Goal: Transaction & Acquisition: Purchase product/service

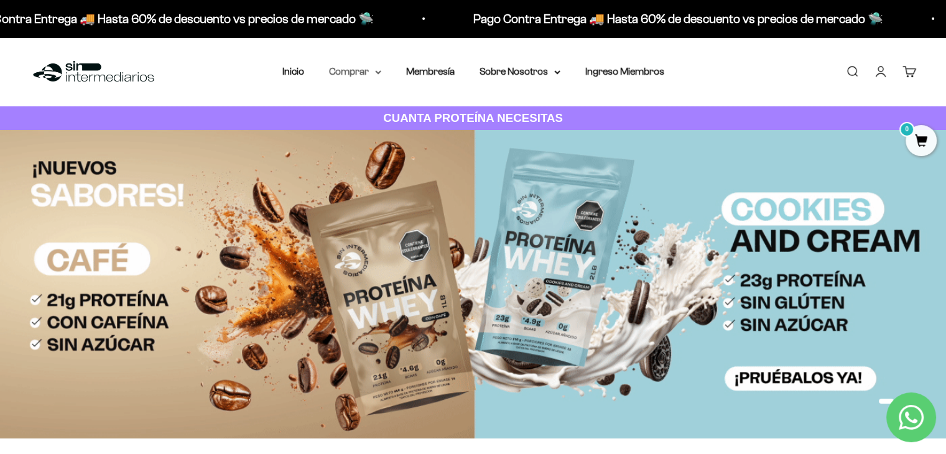
click at [376, 73] on icon at bounding box center [378, 72] width 6 height 4
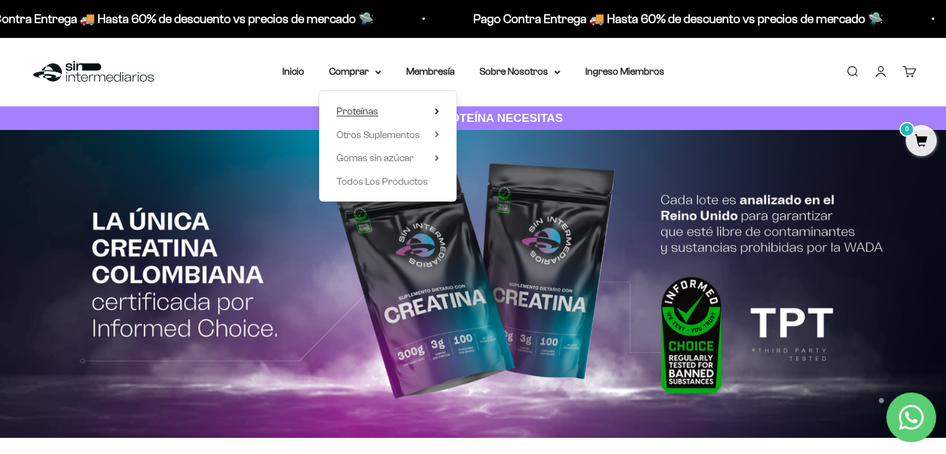
click at [436, 109] on icon at bounding box center [437, 111] width 2 height 5
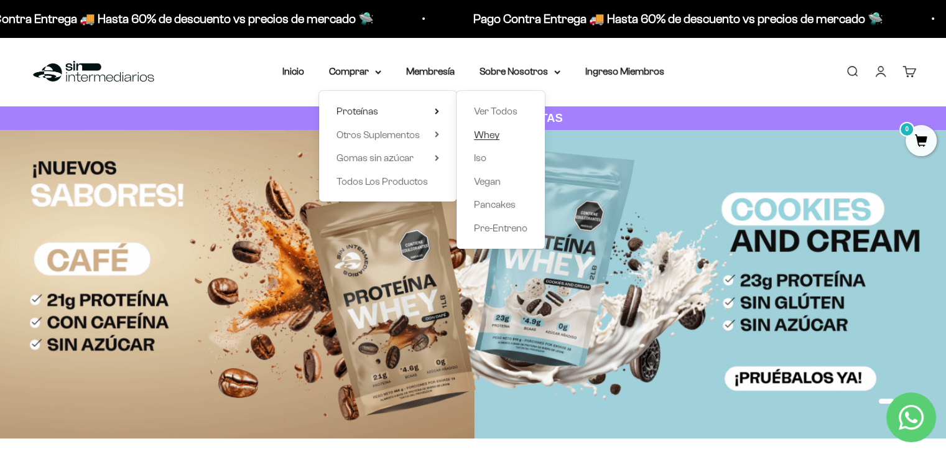
click at [500, 138] on link "Whey" at bounding box center [501, 135] width 54 height 16
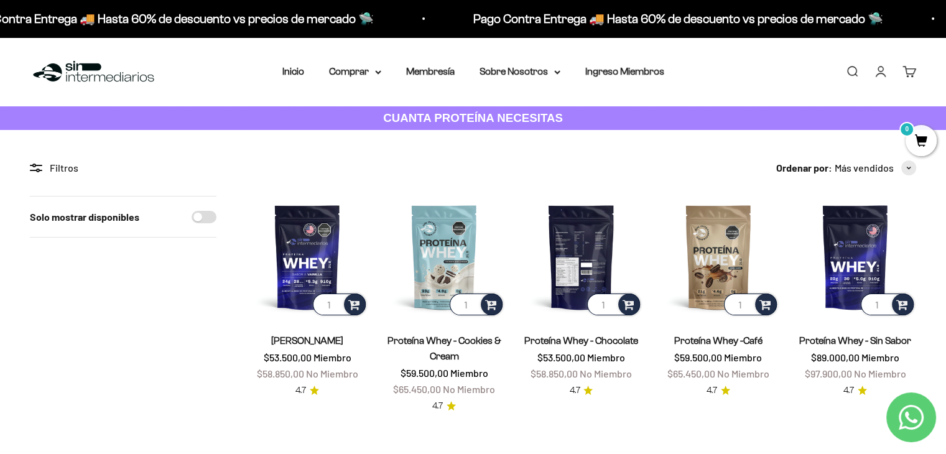
click at [598, 259] on img at bounding box center [581, 257] width 122 height 122
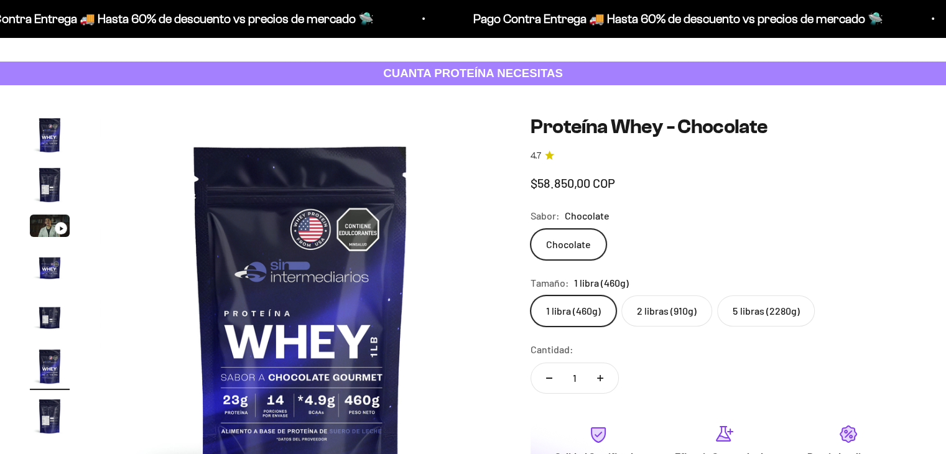
scroll to position [62, 0]
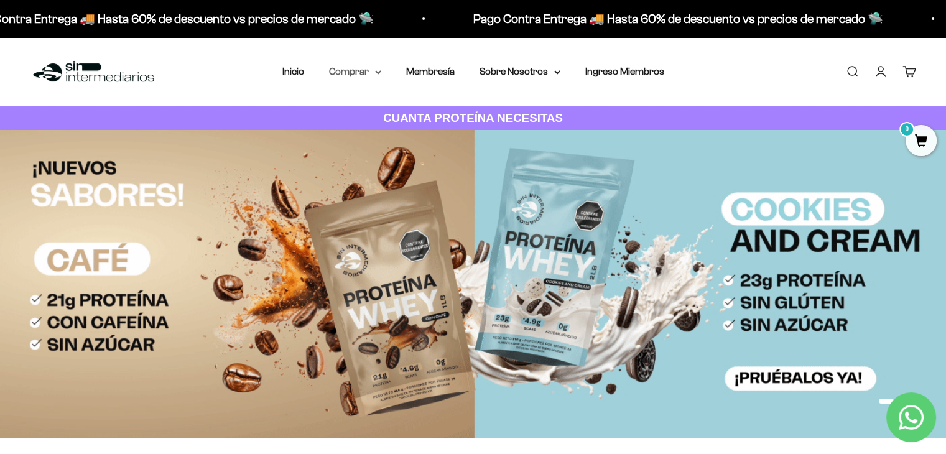
click at [378, 70] on icon at bounding box center [378, 72] width 6 height 4
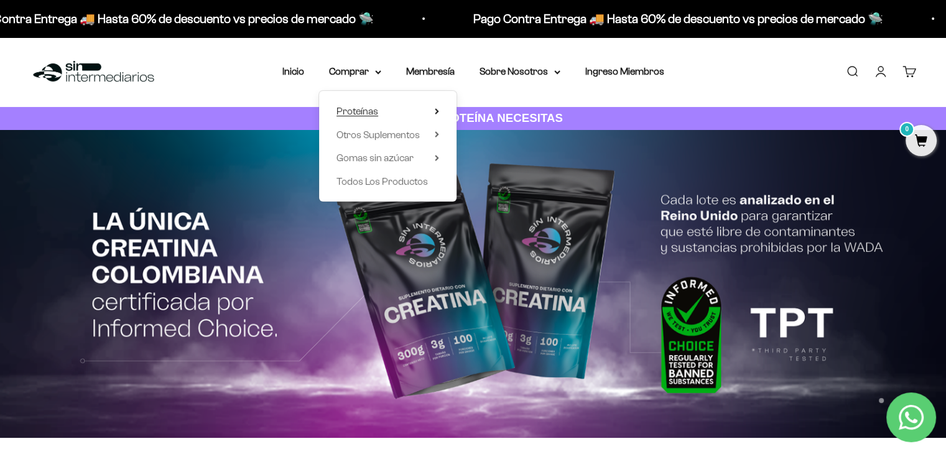
click at [433, 108] on summary "Proteínas" at bounding box center [388, 111] width 103 height 16
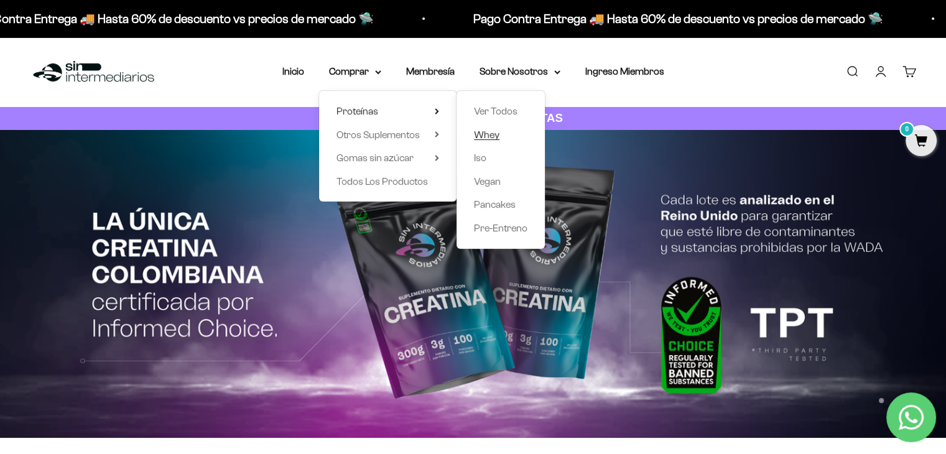
click at [495, 135] on span "Whey" at bounding box center [487, 134] width 26 height 11
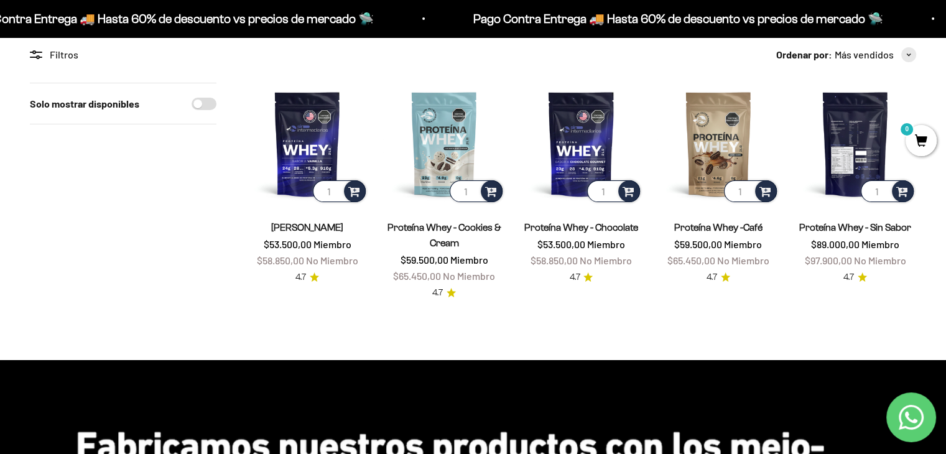
scroll to position [124, 0]
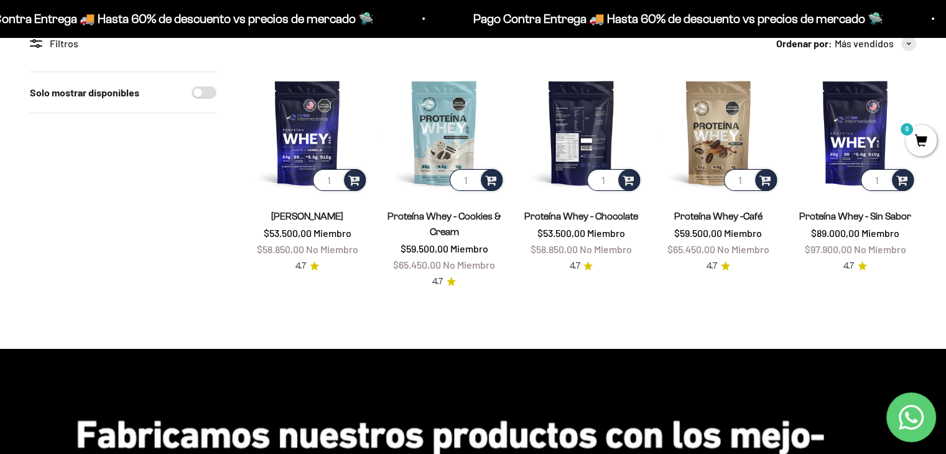
click at [569, 114] on img at bounding box center [581, 133] width 122 height 122
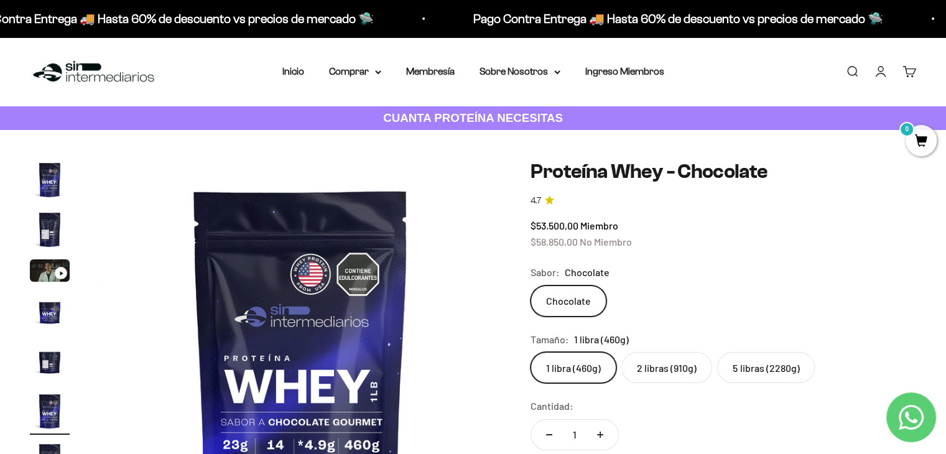
click at [648, 374] on label "2 libras (910g)" at bounding box center [667, 367] width 91 height 31
click at [531, 352] on input "2 libras (910g)" at bounding box center [530, 352] width 1 height 1
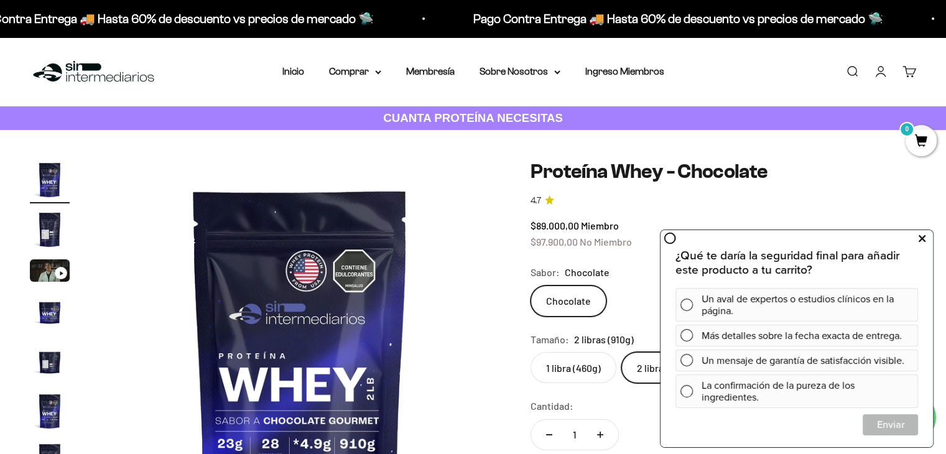
click at [923, 238] on icon at bounding box center [922, 239] width 7 height 16
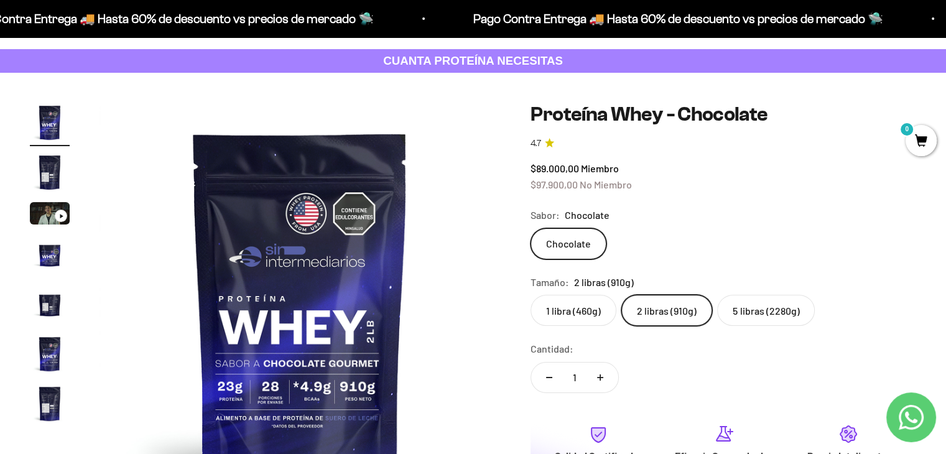
scroll to position [62, 0]
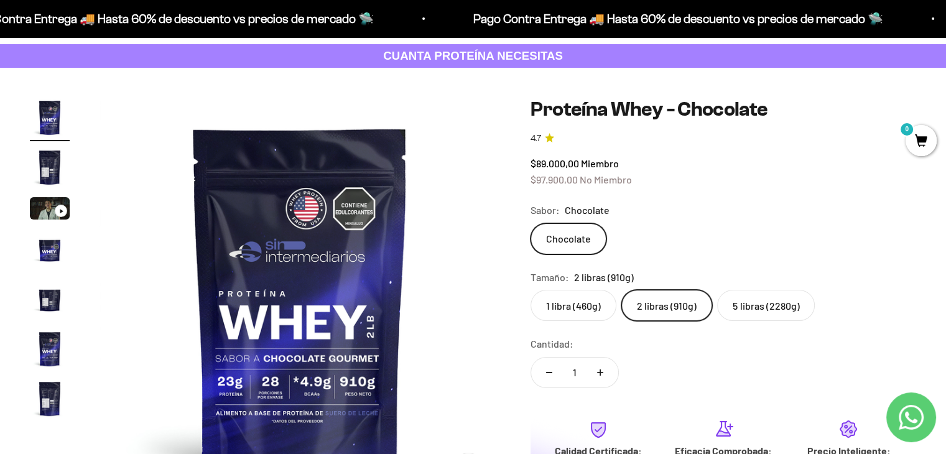
click at [763, 304] on label "5 libras (2280g)" at bounding box center [766, 305] width 98 height 31
click at [531, 290] on input "5 libras (2280g)" at bounding box center [530, 289] width 1 height 1
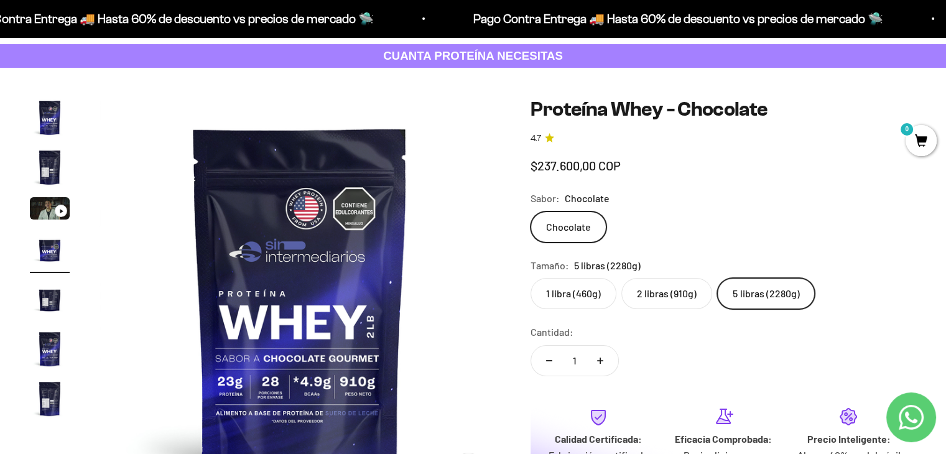
scroll to position [0, 1249]
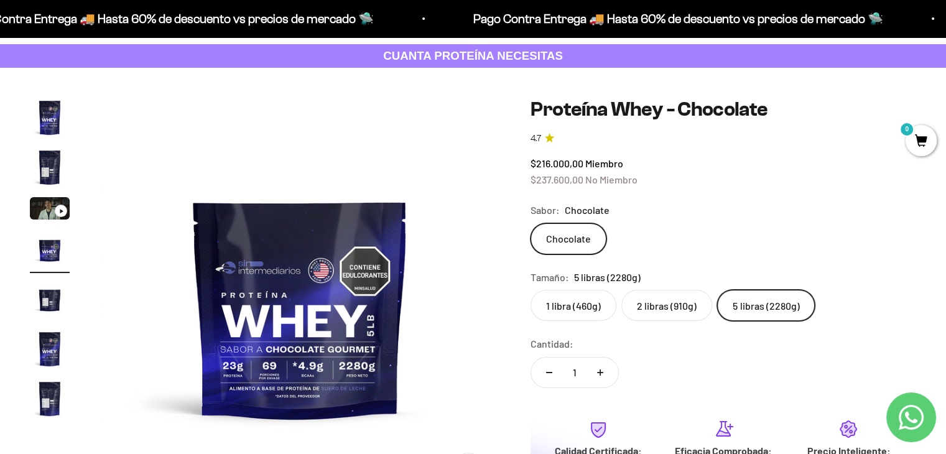
click at [685, 306] on label "2 libras (910g)" at bounding box center [667, 305] width 91 height 31
click at [531, 290] on input "2 libras (910g)" at bounding box center [530, 289] width 1 height 1
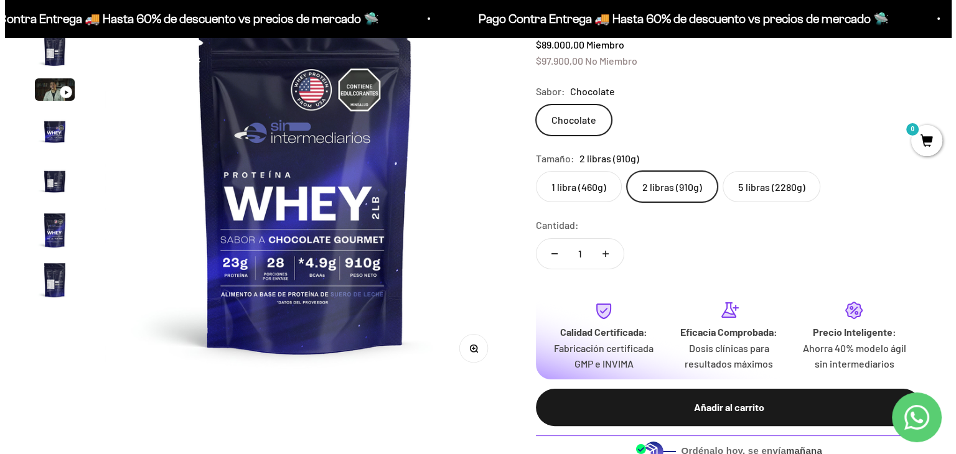
scroll to position [187, 0]
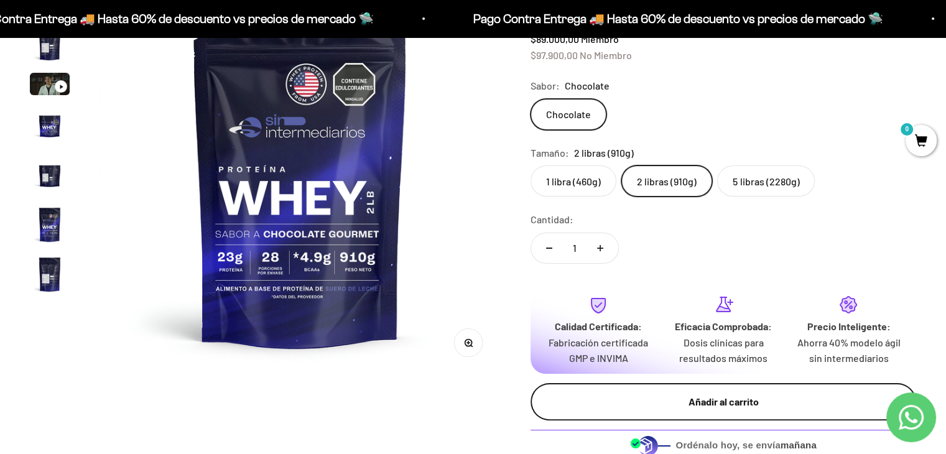
click at [649, 405] on div "Añadir al carrito" at bounding box center [724, 402] width 336 height 16
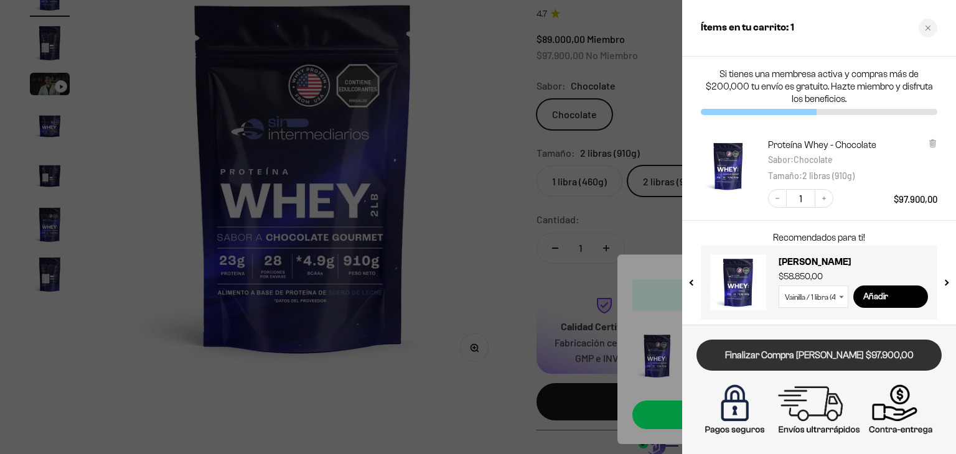
click at [824, 360] on link "Finalizar Compra [PERSON_NAME] $97.900,00" at bounding box center [818, 356] width 245 height 32
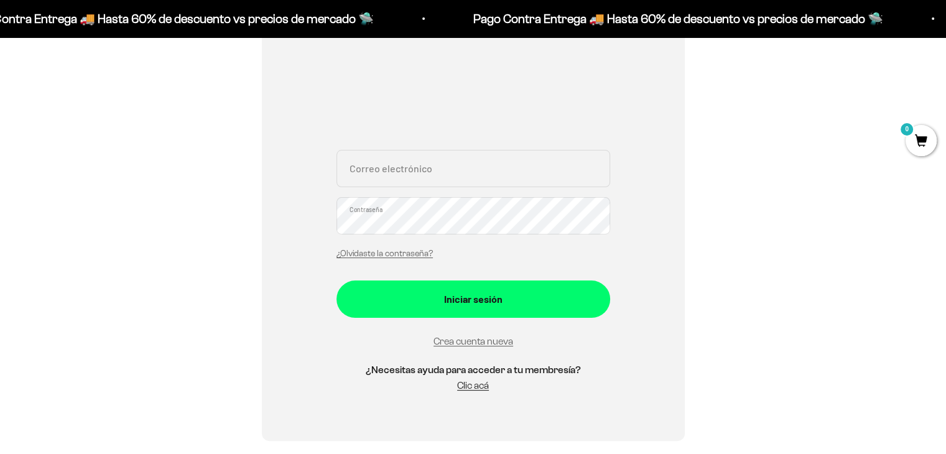
scroll to position [187, 0]
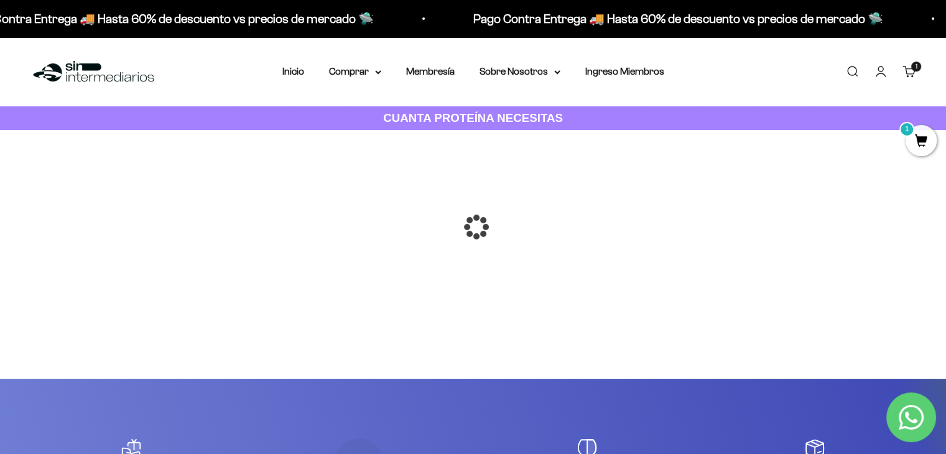
click at [474, 227] on div at bounding box center [474, 227] width 0 height 0
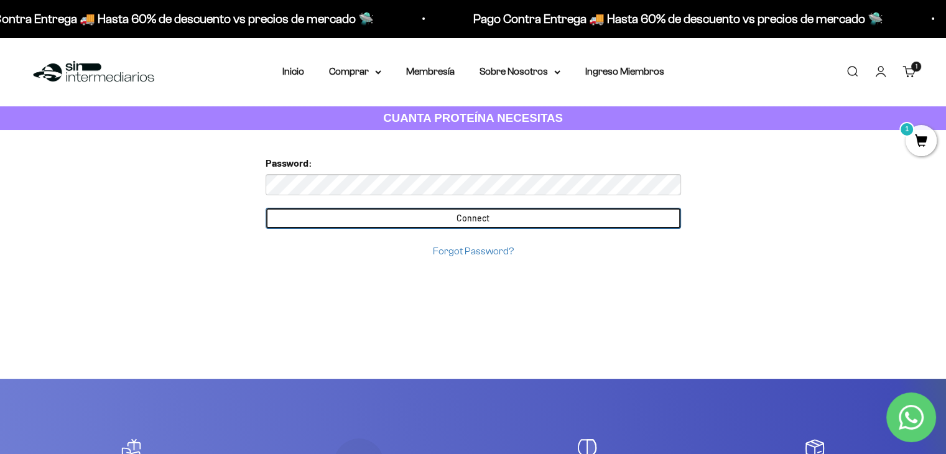
click at [281, 215] on input "Connect" at bounding box center [474, 218] width 416 height 21
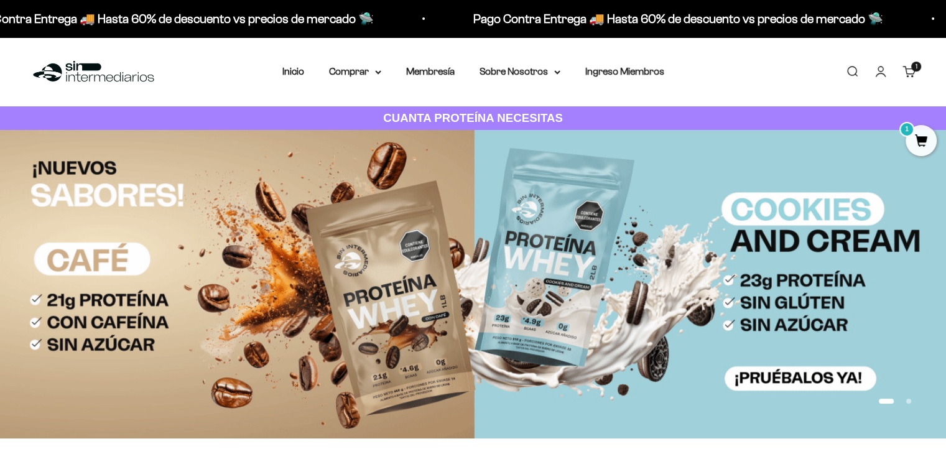
click at [883, 73] on link "Cuenta" at bounding box center [881, 72] width 14 height 14
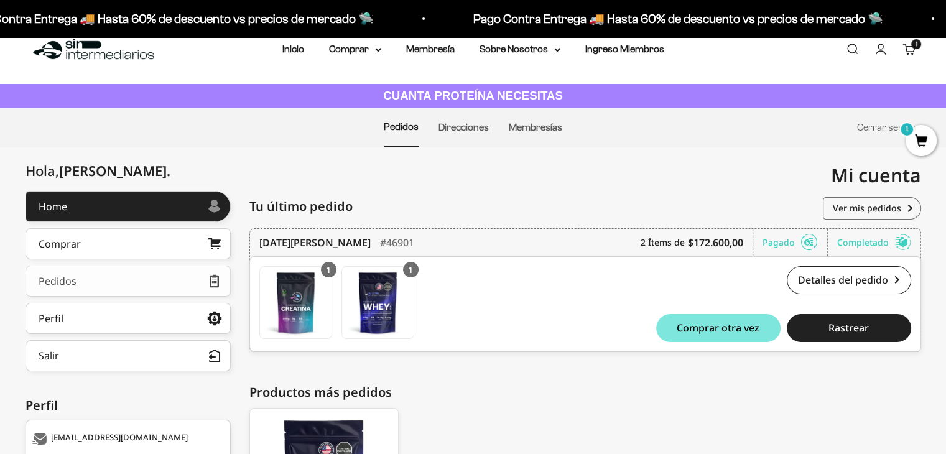
scroll to position [62, 0]
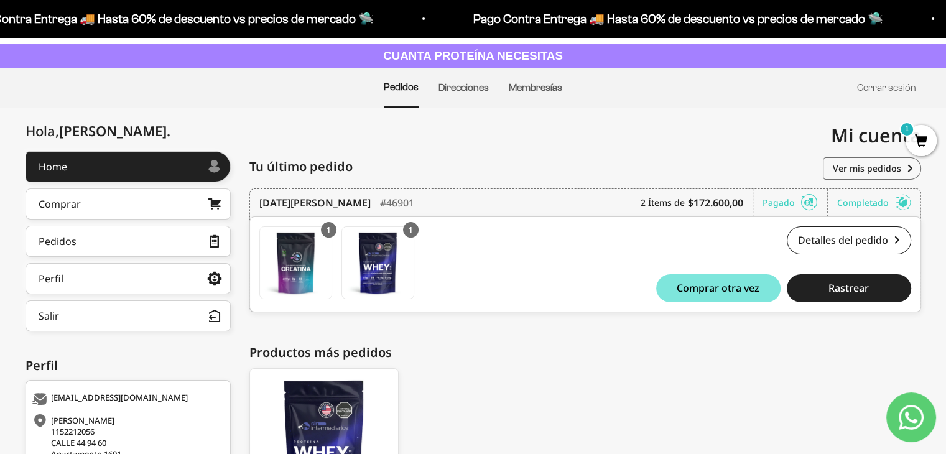
click at [570, 341] on div "[PERSON_NAME] 1152212056 [STREET_ADDRESS] ANT [GEOGRAPHIC_DATA] [PERSON_NAME] […" at bounding box center [586, 367] width 672 height 433
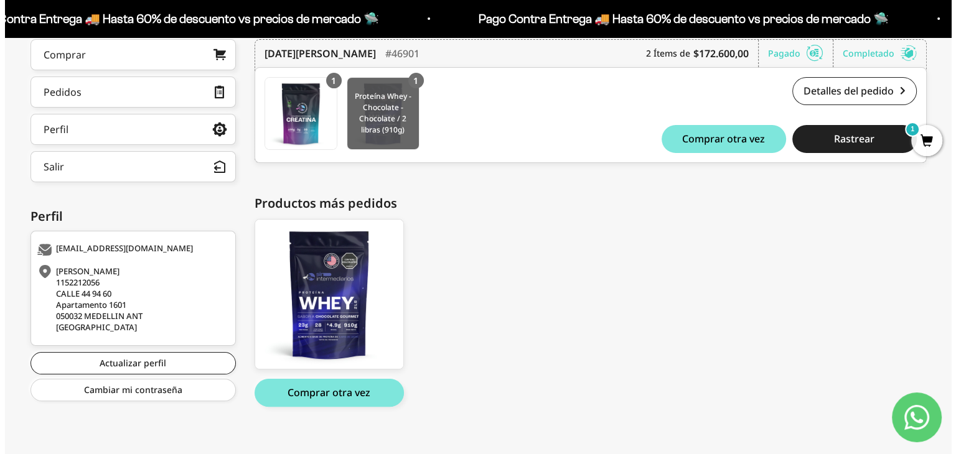
scroll to position [223, 0]
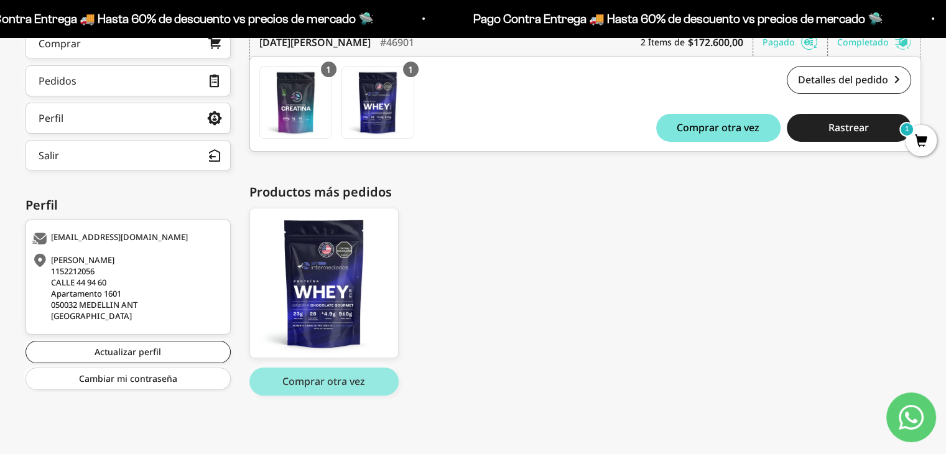
click at [355, 384] on button "Comprar otra vez" at bounding box center [324, 382] width 149 height 28
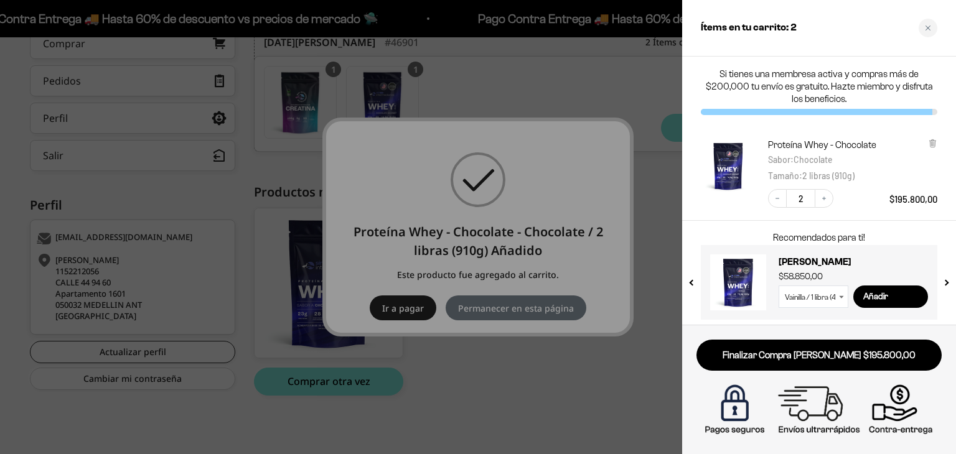
click at [472, 368] on div at bounding box center [478, 227] width 956 height 454
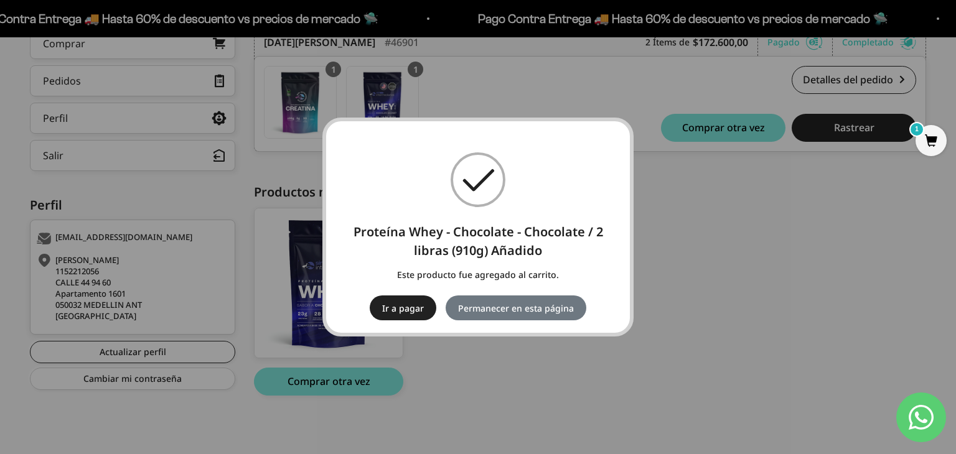
click at [928, 145] on span "1" at bounding box center [930, 140] width 31 height 31
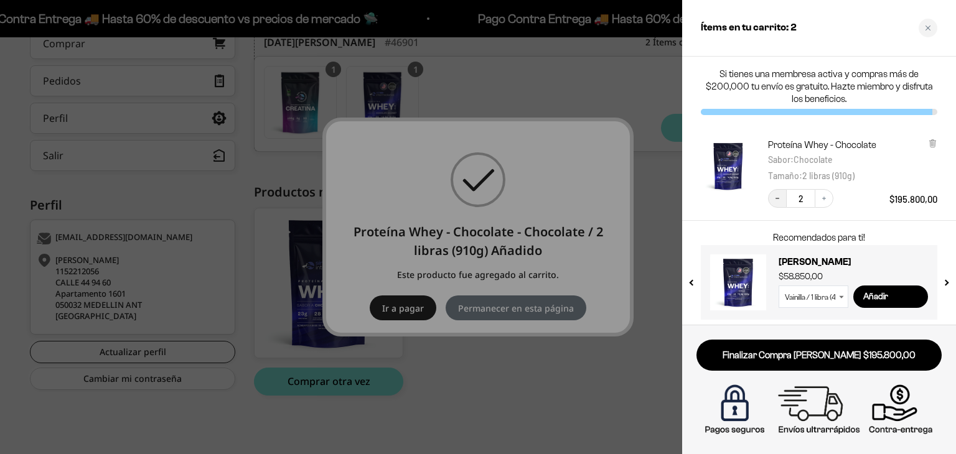
click at [781, 195] on button "Decrease quantity" at bounding box center [777, 198] width 19 height 19
click at [472, 399] on div at bounding box center [478, 227] width 956 height 454
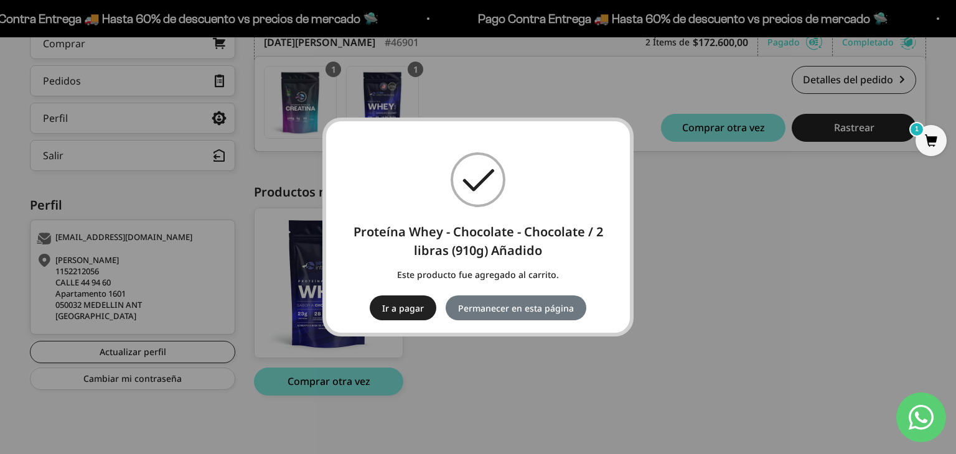
click at [941, 144] on span "1" at bounding box center [930, 140] width 31 height 31
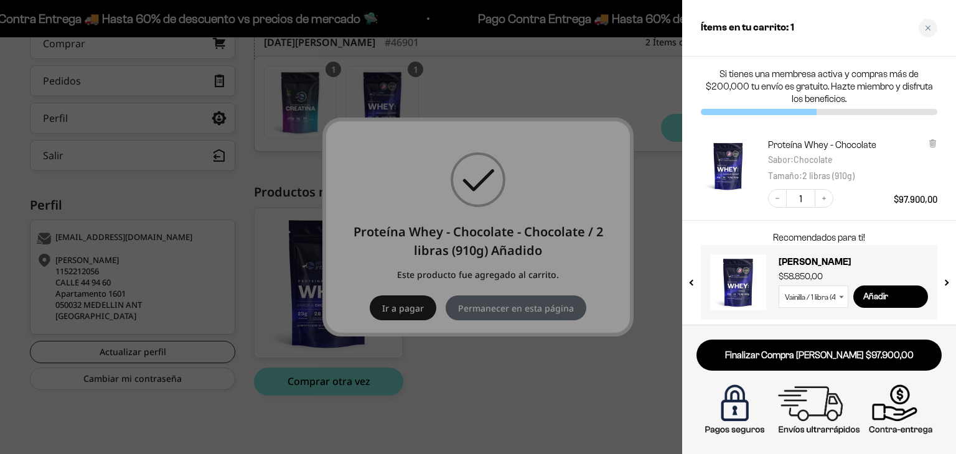
click at [897, 352] on link "Finalizar Compra [PERSON_NAME] $97.900,00" at bounding box center [818, 356] width 245 height 32
